Goal: Transaction & Acquisition: Purchase product/service

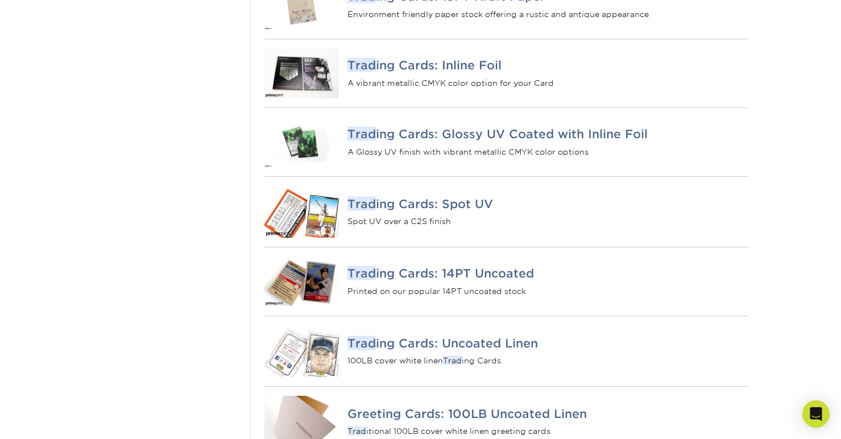
scroll to position [782, 0]
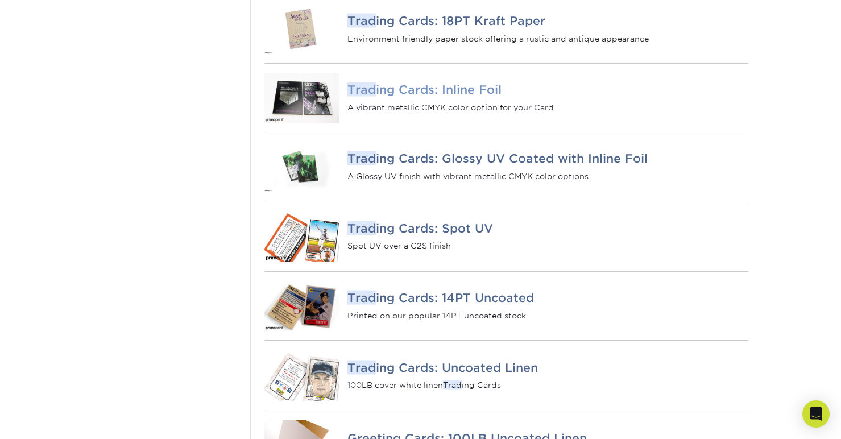
click at [430, 97] on h4 "Trad ing Cards: Inline Foil" at bounding box center [547, 90] width 400 height 14
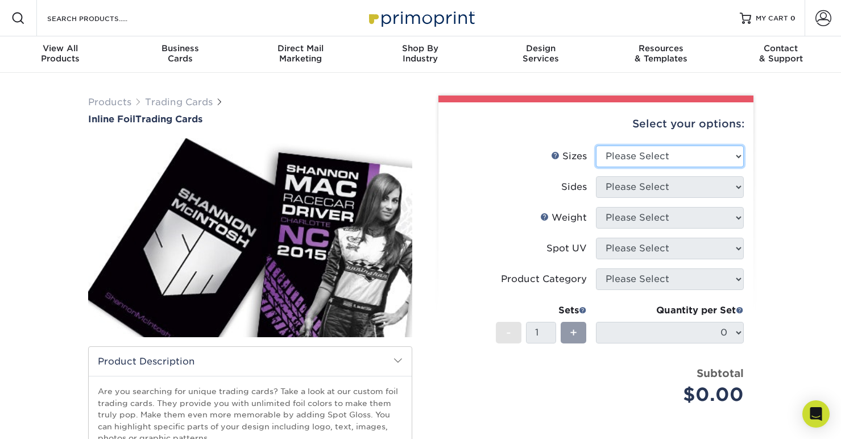
click at [627, 161] on select "Please Select 2.5" x 3.5"" at bounding box center [670, 157] width 148 height 22
select select "2.50x3.50"
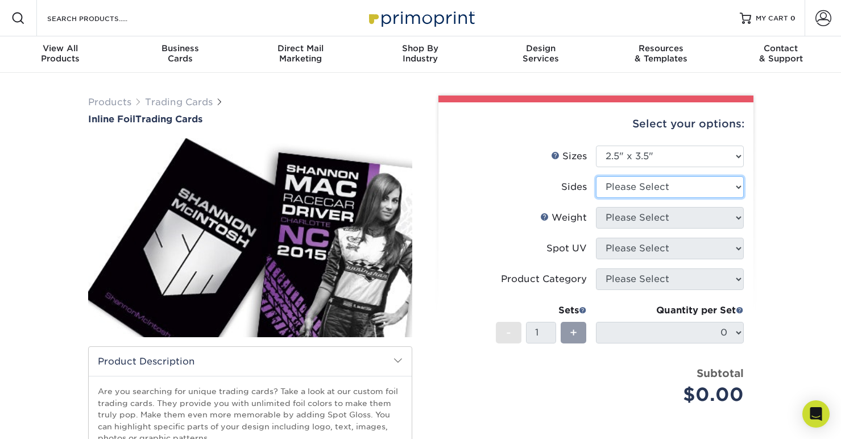
click at [637, 187] on select "Please Select Print Both Sides - Foil Back Only Print Both Sides - Foil Both Si…" at bounding box center [670, 187] width 148 height 22
select select "e9e9dfb3-fba1-4d60-972c-fd9ca5904d33"
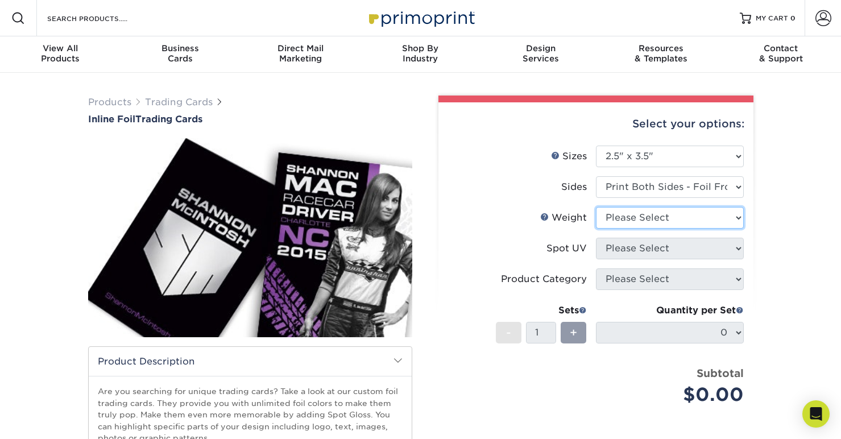
click at [619, 218] on select "Please Select 16PT" at bounding box center [670, 218] width 148 height 22
select select "16PT"
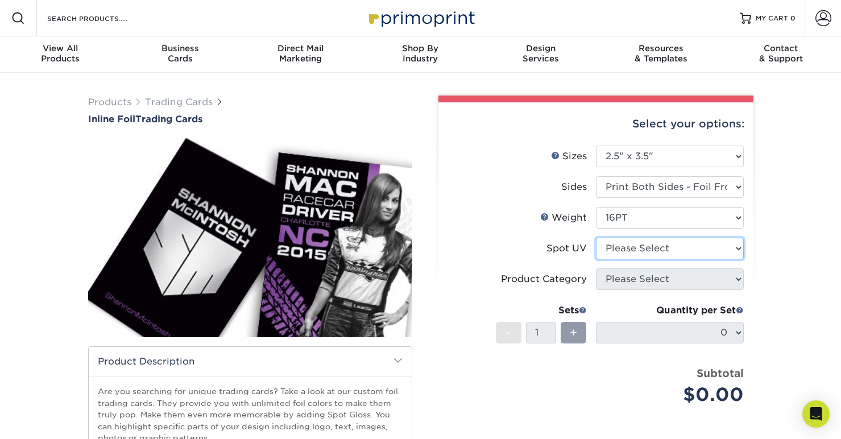
click at [624, 248] on select "Please Select No Spot UV Front and Back (Both Sides) Front Only Back Only" at bounding box center [670, 249] width 148 height 22
select select "0"
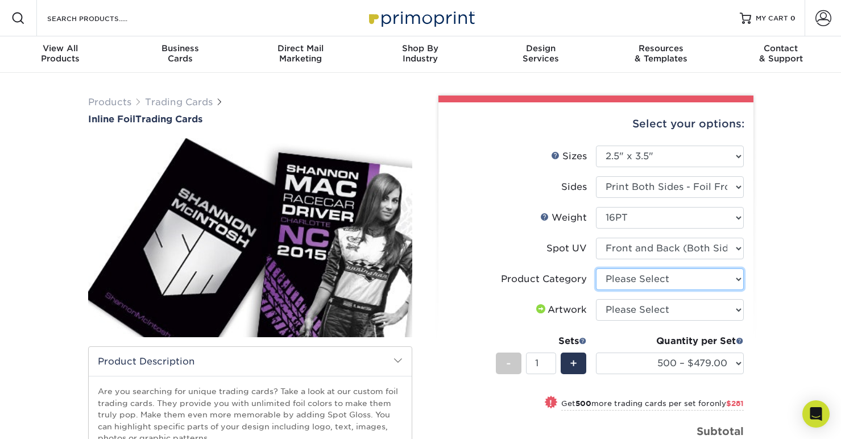
click at [626, 280] on select "Please Select Trading Cards" at bounding box center [670, 279] width 148 height 22
select select "c2f9bce9-36c2-409d-b101-c29d9d031e18"
click at [629, 309] on select "Please Select I will upload files I need a design - $100" at bounding box center [670, 310] width 148 height 22
select select "upload"
click at [505, 314] on label "Artwork" at bounding box center [522, 310] width 148 height 22
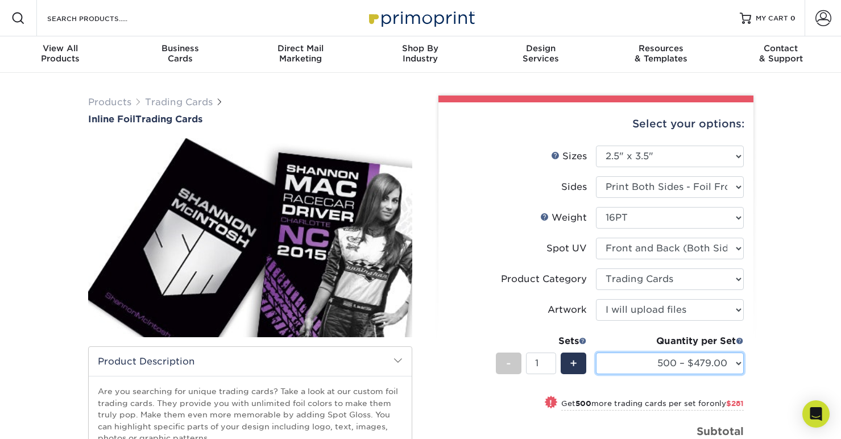
click at [650, 364] on select "500 – $479.00 1000 – $760.00 2500 – $1104.00 5000 – $1565.00" at bounding box center [670, 363] width 148 height 22
select select "2500 – $1104.00"
click at [484, 330] on li "Sets - 1 + Quantity per Set 500 – $479.00 1000 – $760.00 2500 – $1104.00 5000 –…" at bounding box center [596, 363] width 296 height 67
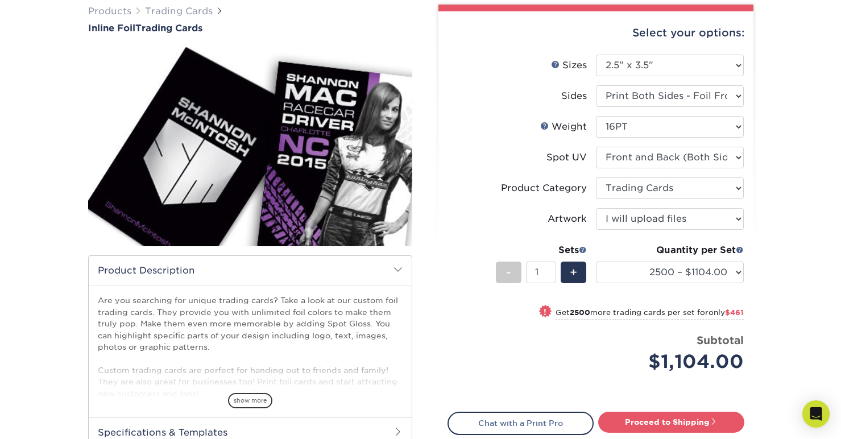
scroll to position [114, 0]
